Goal: Information Seeking & Learning: Check status

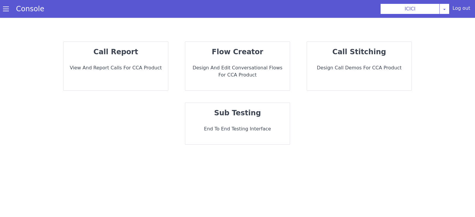
click at [138, 85] on div "call report View and report calls for CCA Product" at bounding box center [116, 66] width 104 height 49
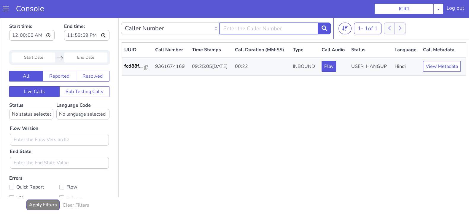
click at [242, 28] on input "text" at bounding box center [269, 29] width 99 height 12
type input "8240938442"
click at [325, 27] on icon at bounding box center [324, 28] width 5 height 5
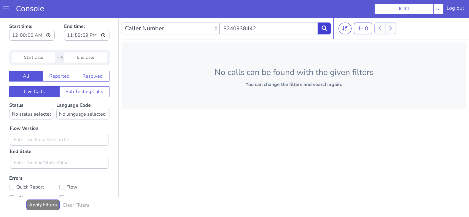
click at [328, 26] on button at bounding box center [324, 29] width 13 height 12
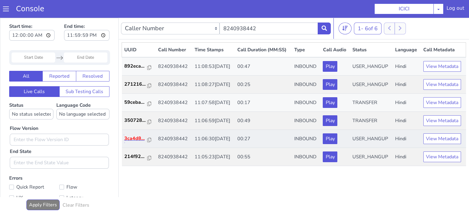
click at [128, 140] on p "3ca4d8..." at bounding box center [135, 138] width 23 height 7
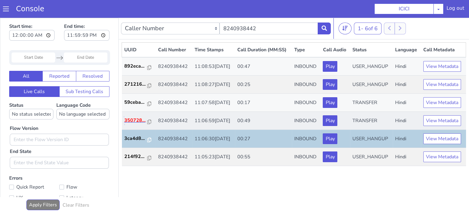
click at [134, 119] on p "350728..." at bounding box center [135, 120] width 23 height 7
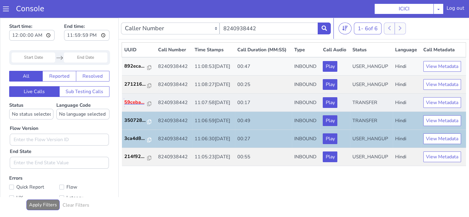
click at [130, 104] on p "59ceba..." at bounding box center [135, 102] width 23 height 7
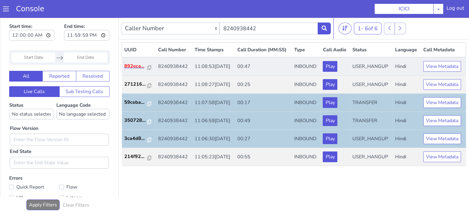
click at [126, 68] on p "892eca..." at bounding box center [135, 66] width 23 height 7
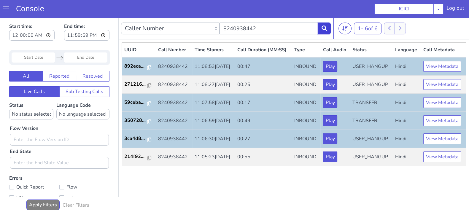
click at [324, 26] on icon at bounding box center [324, 28] width 5 height 5
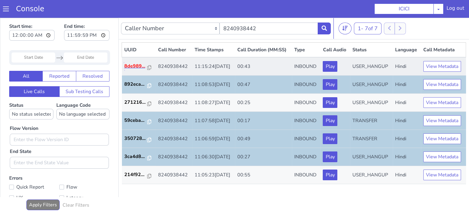
click at [134, 66] on p "8de989..." at bounding box center [135, 66] width 23 height 7
